Goal: Task Accomplishment & Management: Manage account settings

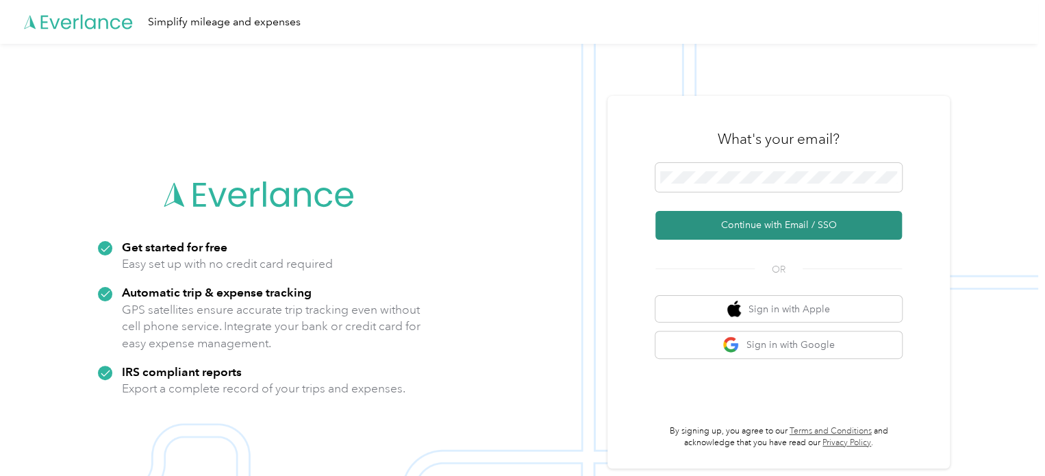
click at [795, 229] on button "Continue with Email / SSO" at bounding box center [779, 225] width 247 height 29
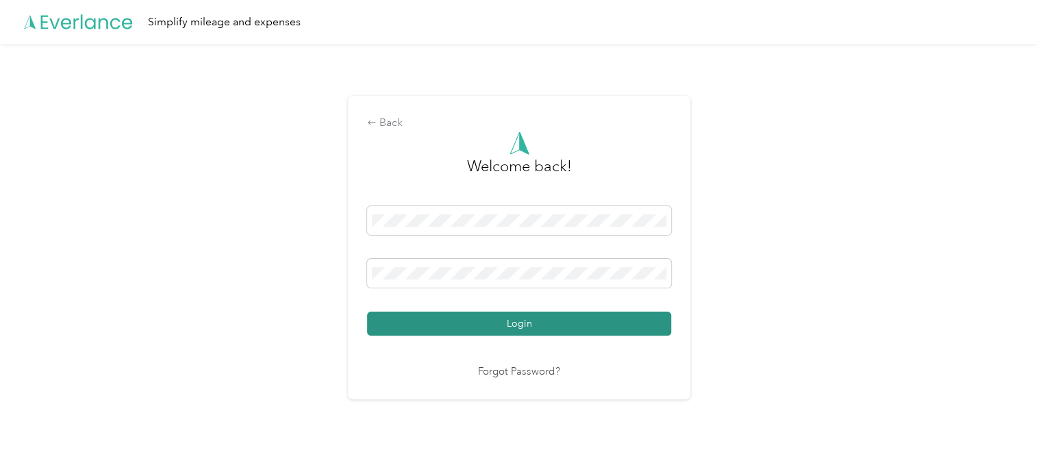
click at [536, 324] on button "Login" at bounding box center [519, 324] width 304 height 24
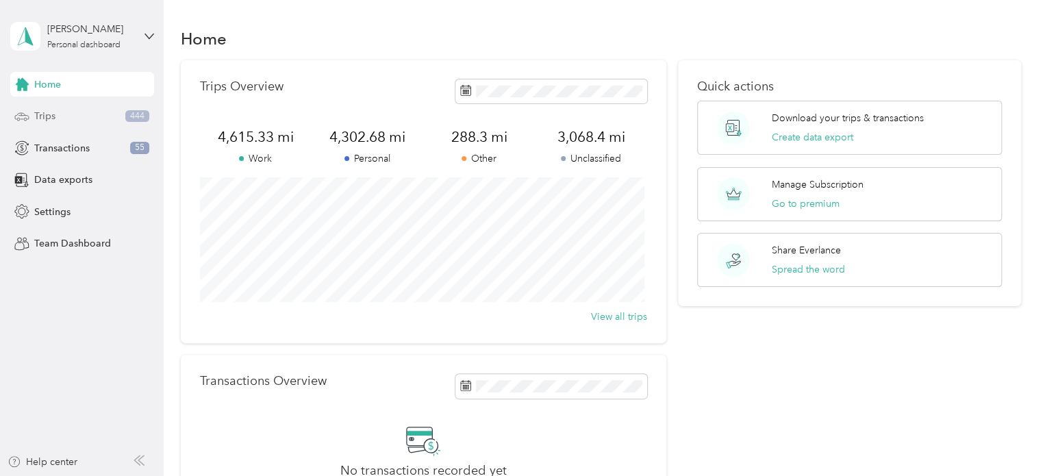
click at [113, 120] on div "Trips 444" at bounding box center [82, 116] width 144 height 25
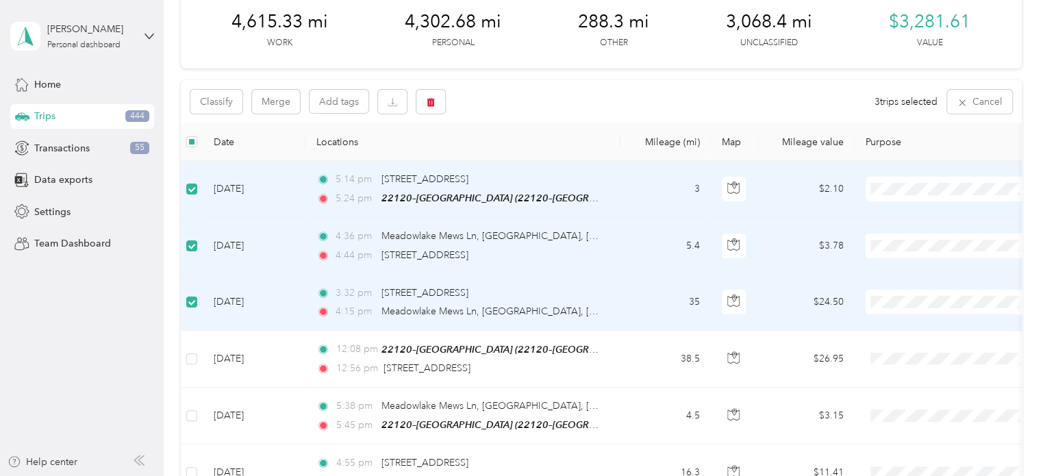
scroll to position [137, 0]
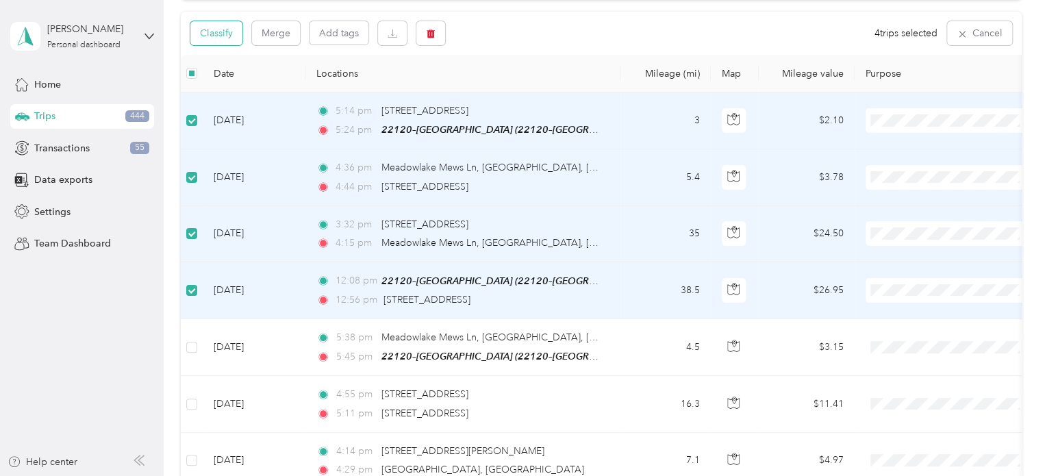
click at [208, 36] on button "Classify" at bounding box center [216, 33] width 52 height 24
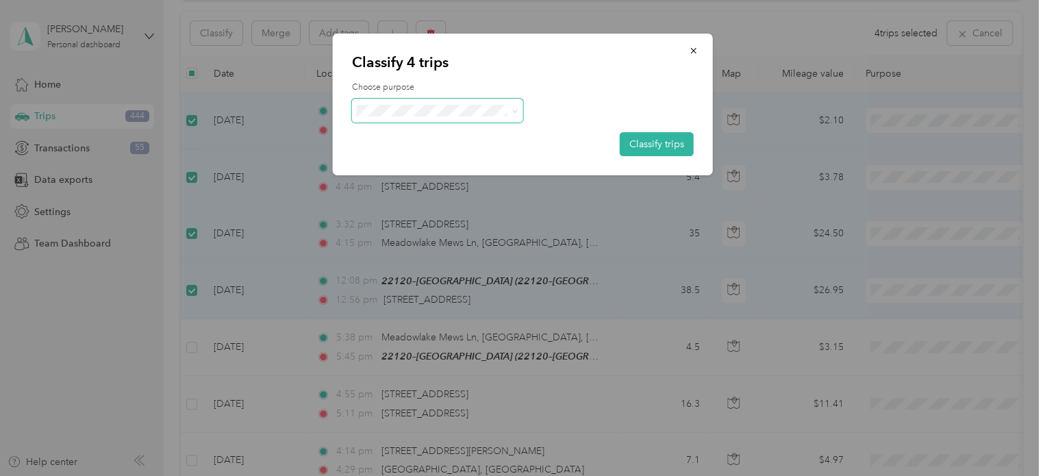
click at [495, 116] on span at bounding box center [437, 111] width 171 height 24
click at [692, 49] on icon "button" at bounding box center [693, 50] width 5 height 5
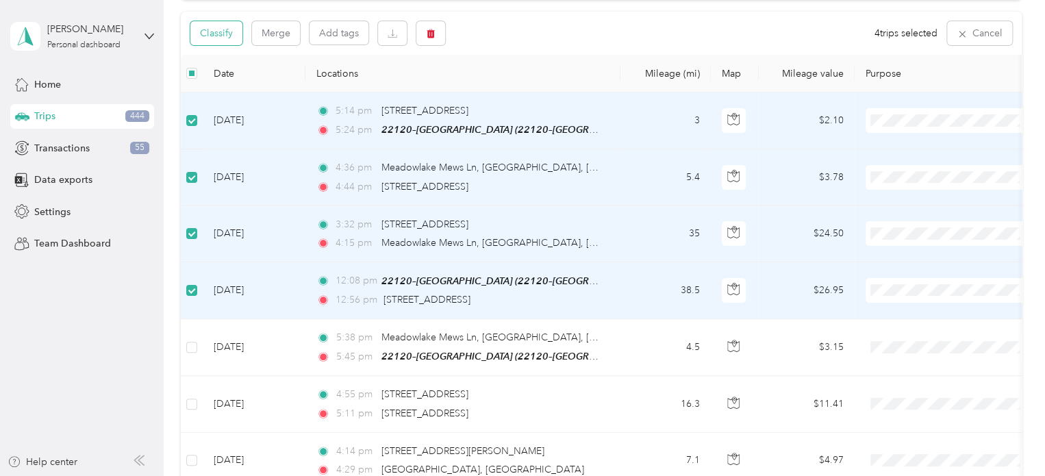
click at [223, 38] on button "Classify" at bounding box center [216, 33] width 52 height 24
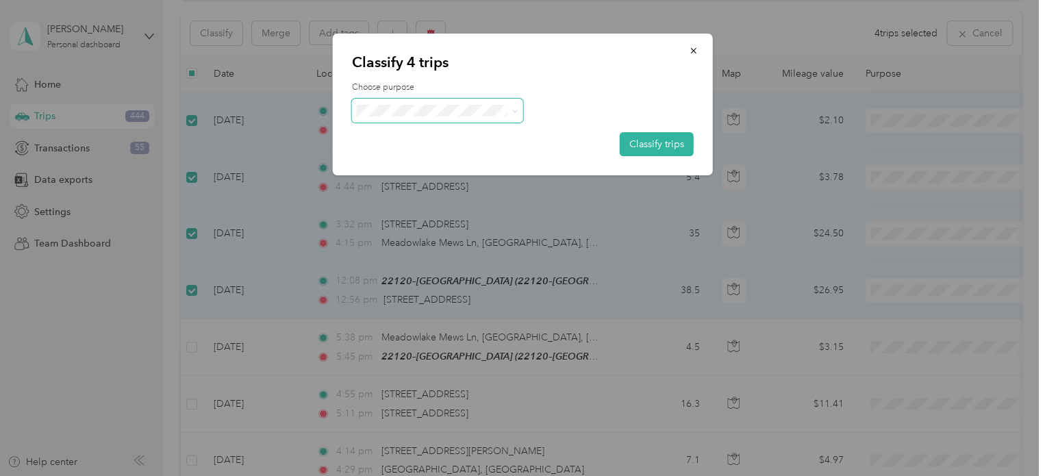
click at [410, 117] on span at bounding box center [437, 111] width 171 height 24
click at [422, 95] on div "Choose purpose Classify trips" at bounding box center [523, 119] width 342 height 75
drag, startPoint x: 404, startPoint y: 160, endPoint x: 434, endPoint y: 165, distance: 29.8
click at [406, 161] on span "Personal" at bounding box center [449, 160] width 127 height 14
click at [655, 142] on button "Classify trips" at bounding box center [657, 144] width 74 height 24
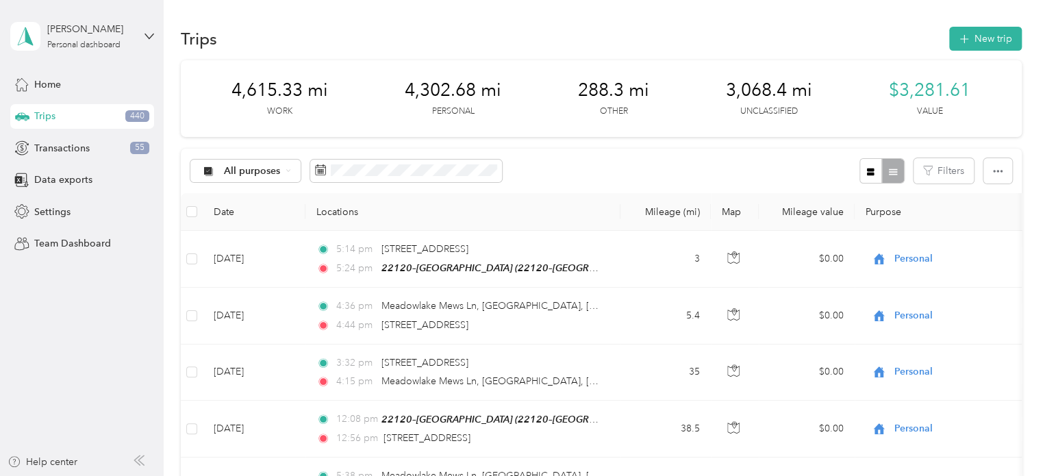
scroll to position [69, 0]
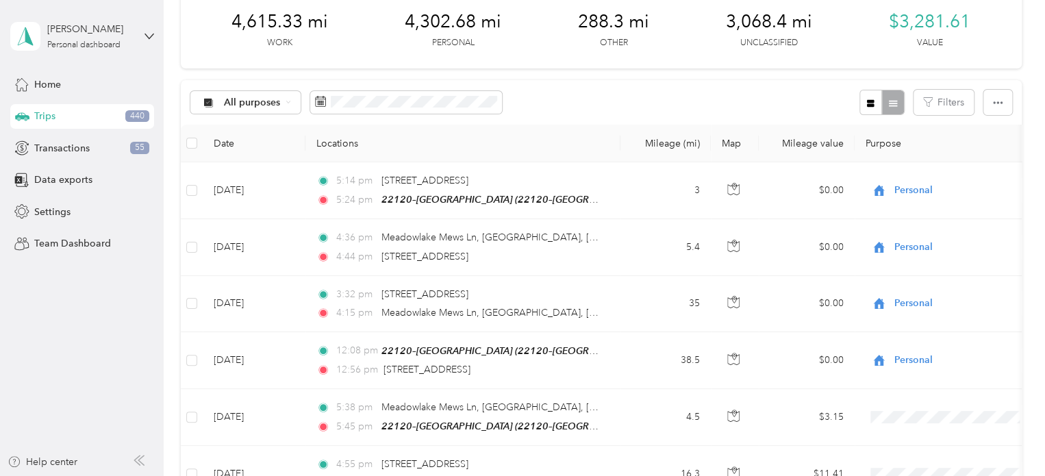
click at [262, 101] on span "All purposes" at bounding box center [252, 103] width 57 height 10
click at [250, 147] on span "Unclassified" at bounding box center [286, 150] width 125 height 14
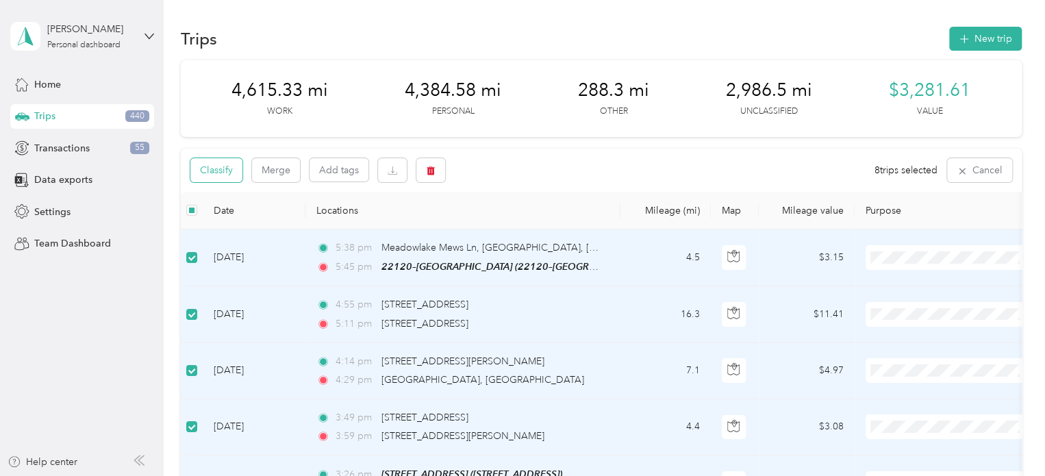
click at [199, 166] on button "Classify" at bounding box center [216, 170] width 52 height 24
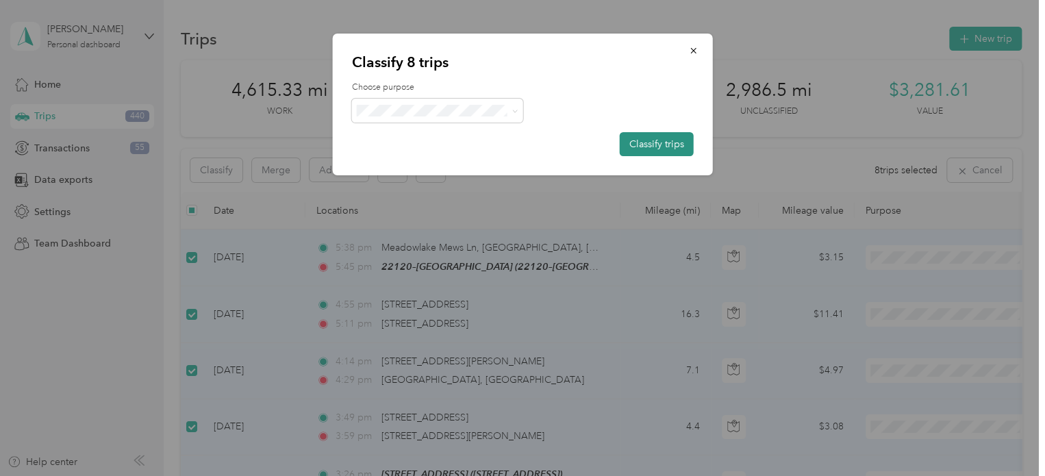
click at [652, 139] on button "Classify trips" at bounding box center [657, 144] width 74 height 24
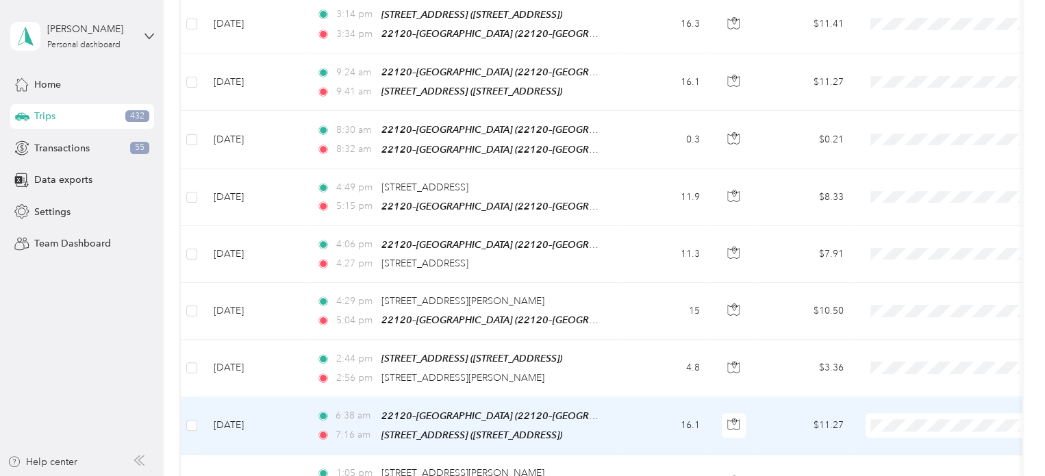
scroll to position [754, 0]
